Goal: Task Accomplishment & Management: Manage account settings

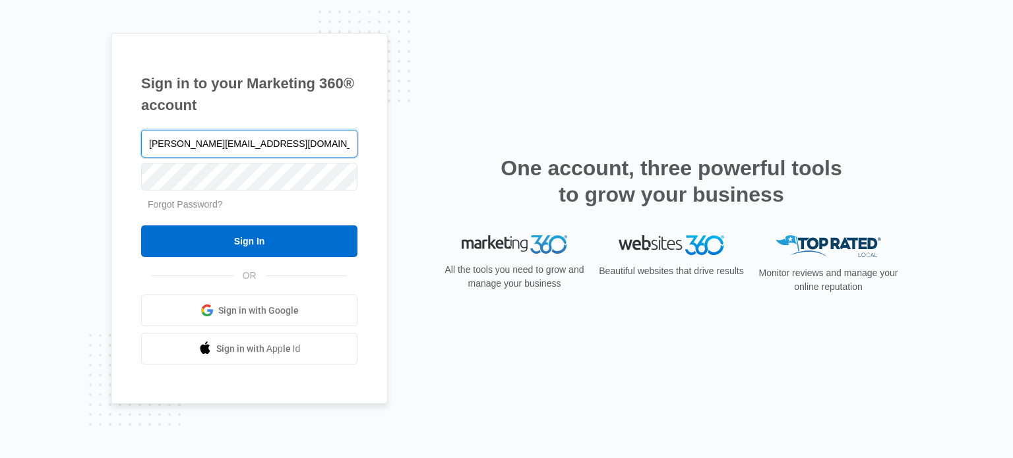
type input "[PERSON_NAME][EMAIL_ADDRESS][DOMAIN_NAME]"
click at [141, 226] on input "Sign In" at bounding box center [249, 242] width 216 height 32
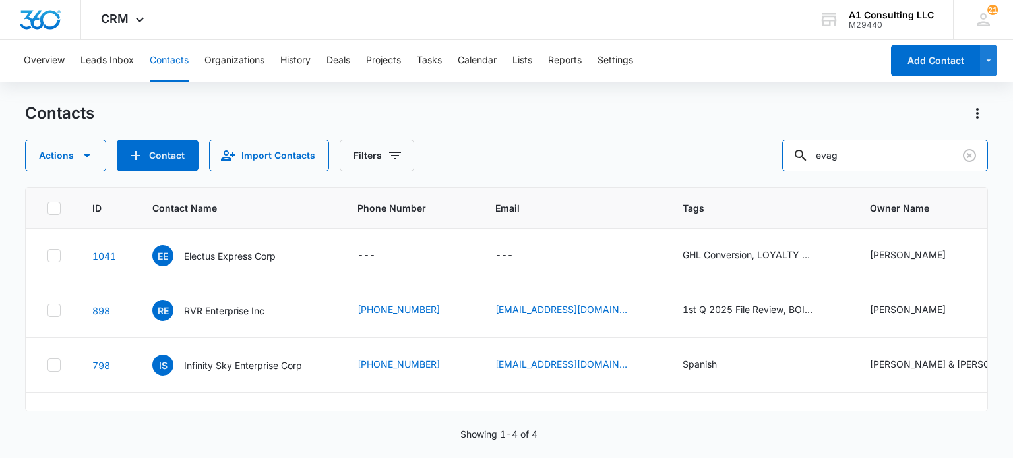
drag, startPoint x: 886, startPoint y: 166, endPoint x: 758, endPoint y: 160, distance: 128.0
click at [758, 160] on div "Actions Contact Import Contacts Filters evag" at bounding box center [506, 156] width 962 height 32
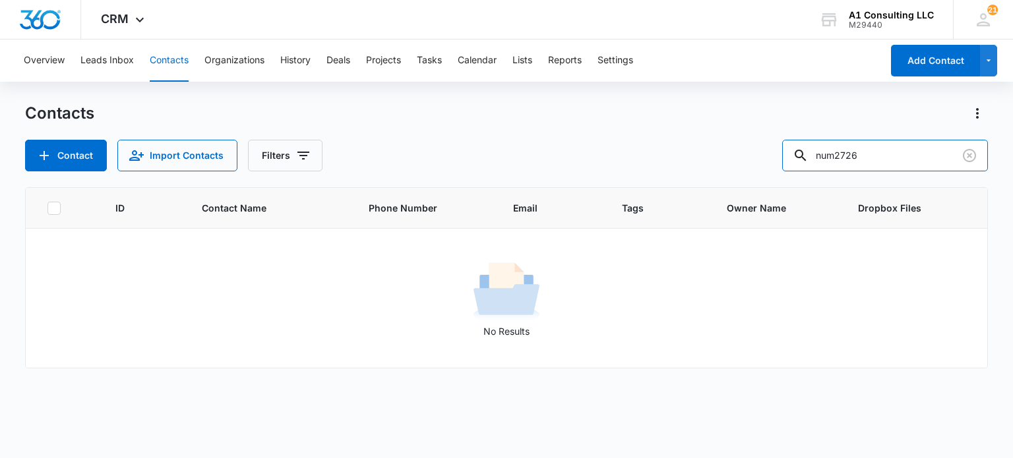
type input "num2726"
click at [971, 158] on icon "Clear" at bounding box center [969, 155] width 13 height 13
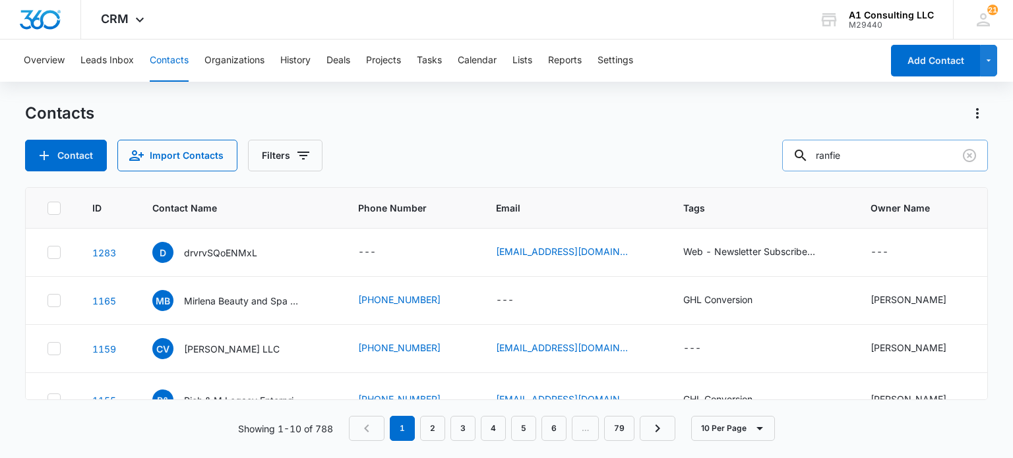
type input "ranfie"
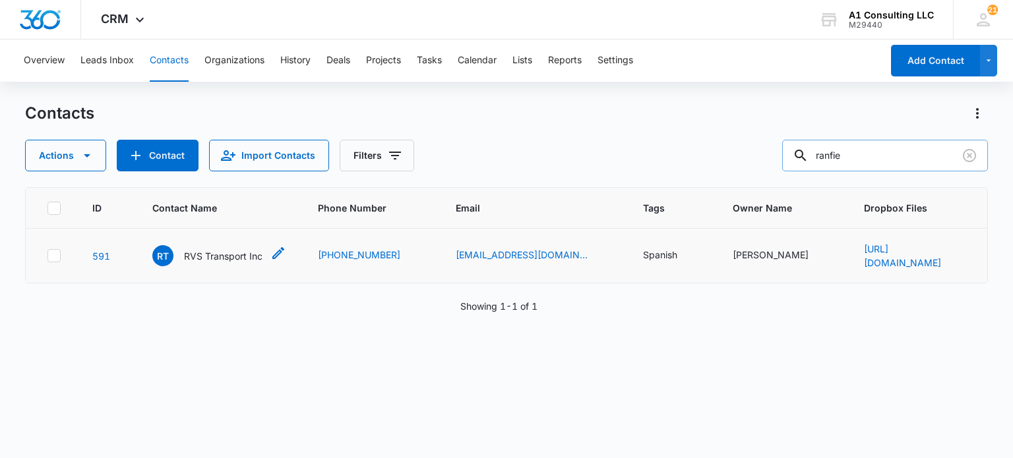
click at [223, 255] on p "RVS Transport Inc" at bounding box center [223, 256] width 78 height 14
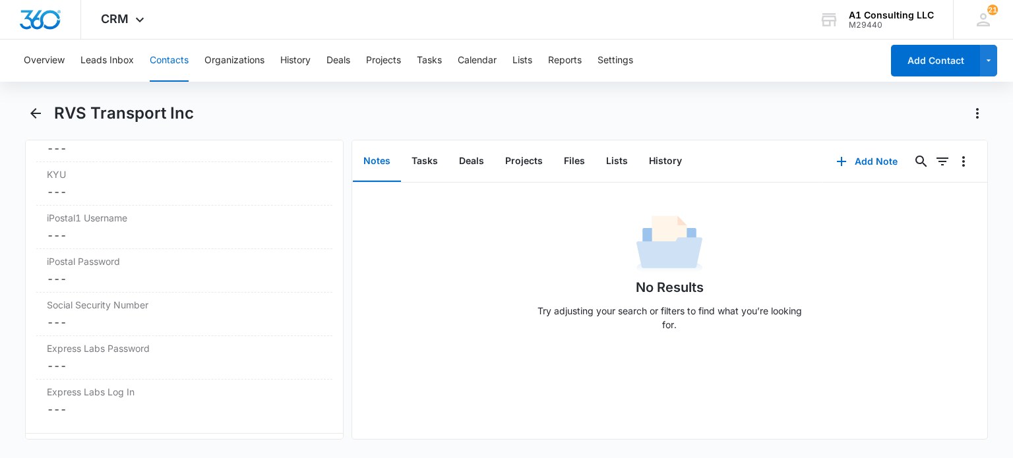
scroll to position [2790, 0]
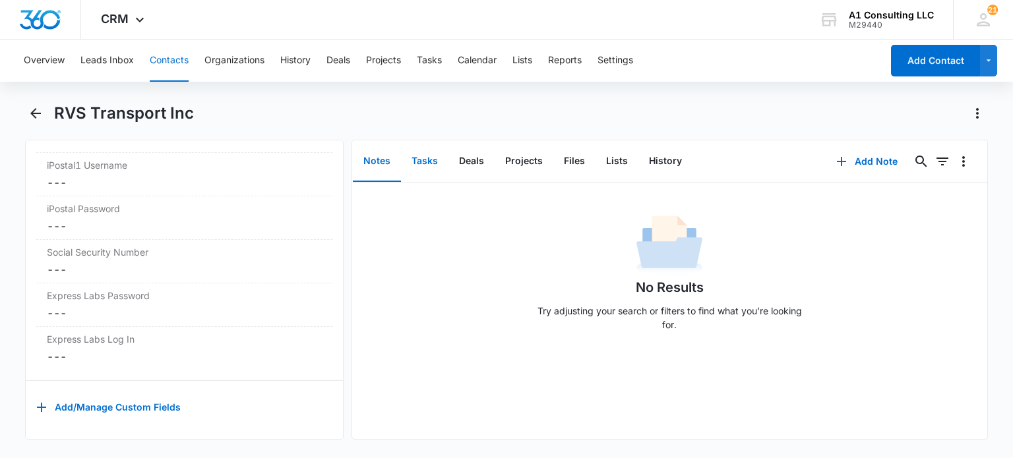
click at [438, 166] on button "Tasks" at bounding box center [424, 161] width 47 height 41
